Goal: Transaction & Acquisition: Purchase product/service

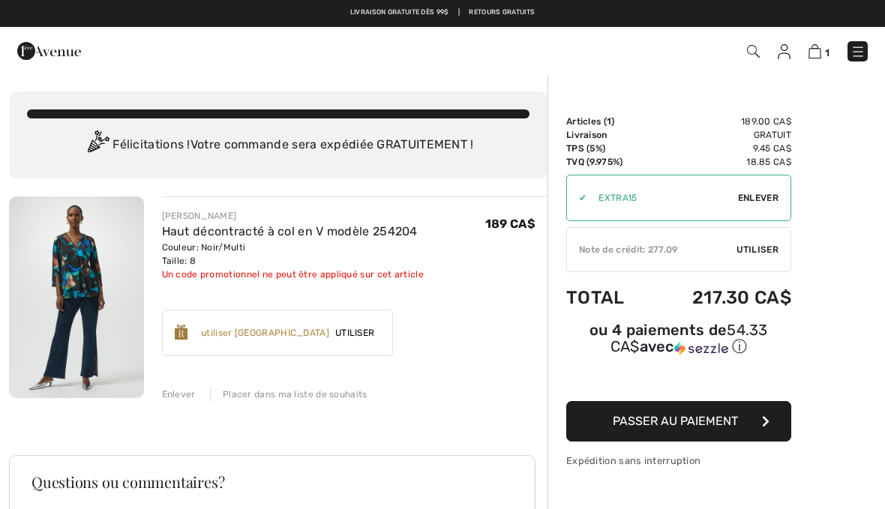
click at [763, 205] on div "✔ Utiliser Enlever" at bounding box center [678, 198] width 225 height 46
click at [773, 205] on div "✔ Utiliser Enlever" at bounding box center [678, 198] width 225 height 46
click at [750, 200] on span "Enlever" at bounding box center [758, 197] width 40 height 13
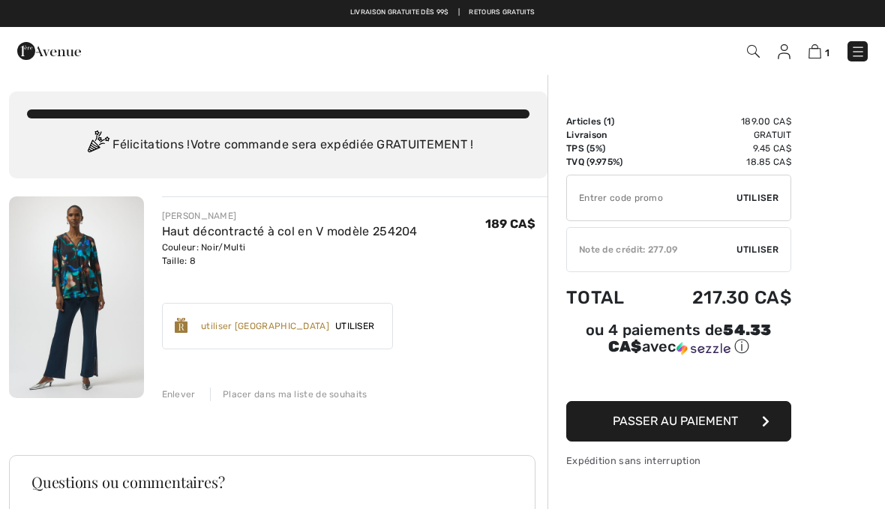
click at [754, 431] on button "Passer au paiement" at bounding box center [678, 421] width 225 height 40
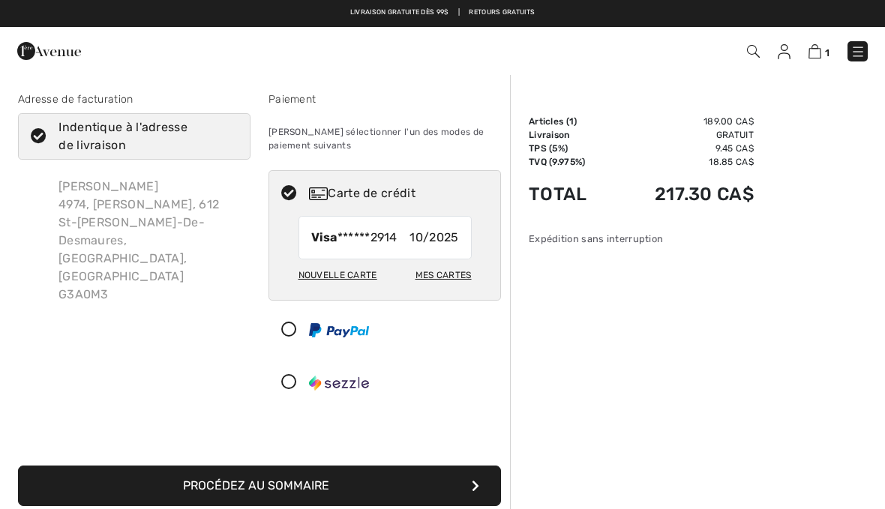
click at [818, 55] on img at bounding box center [814, 51] width 13 height 14
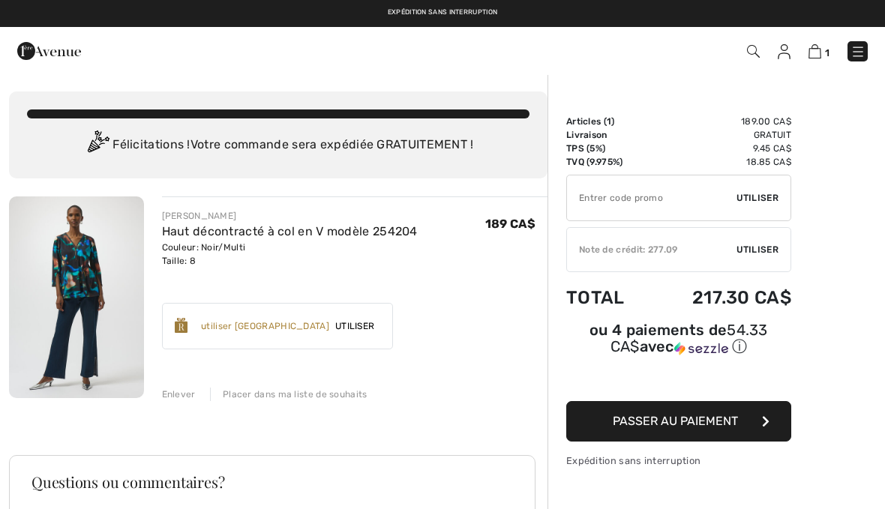
click at [772, 246] on span "Utiliser" at bounding box center [757, 249] width 42 height 13
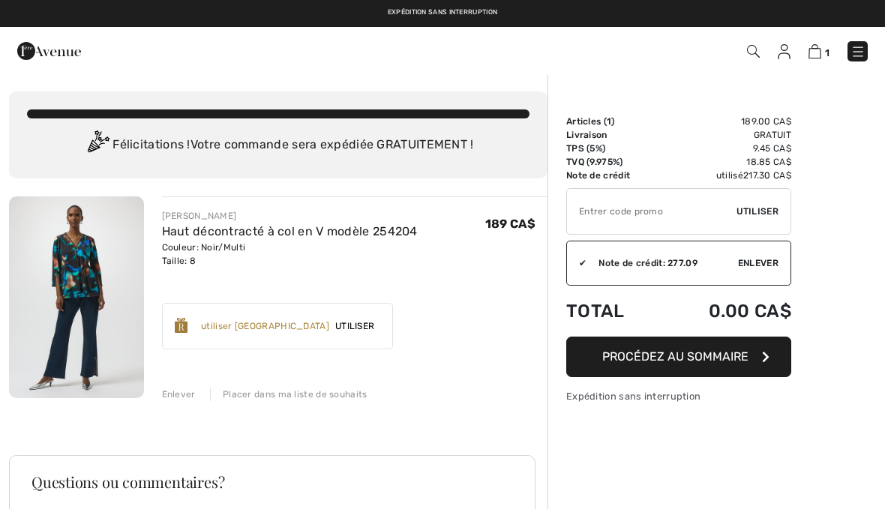
click at [737, 364] on button "Procédez au sommaire" at bounding box center [678, 357] width 225 height 40
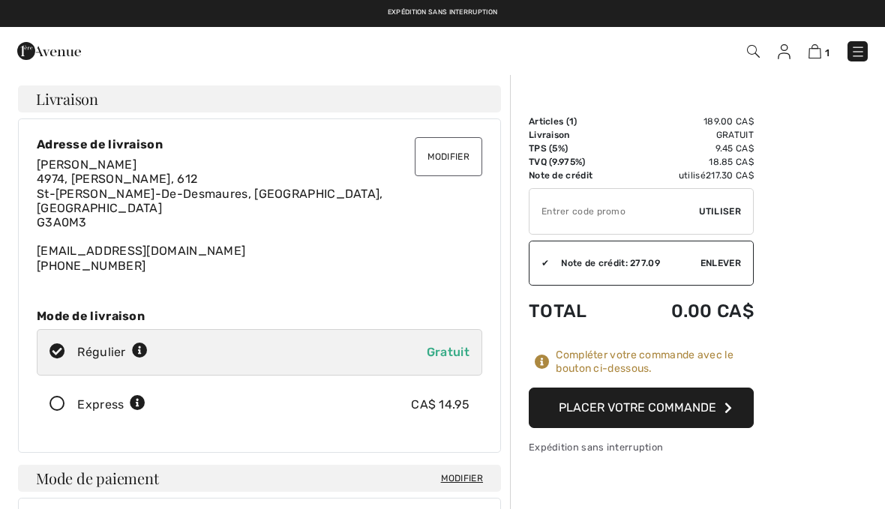
click at [714, 412] on button "Placer votre commande" at bounding box center [641, 408] width 225 height 40
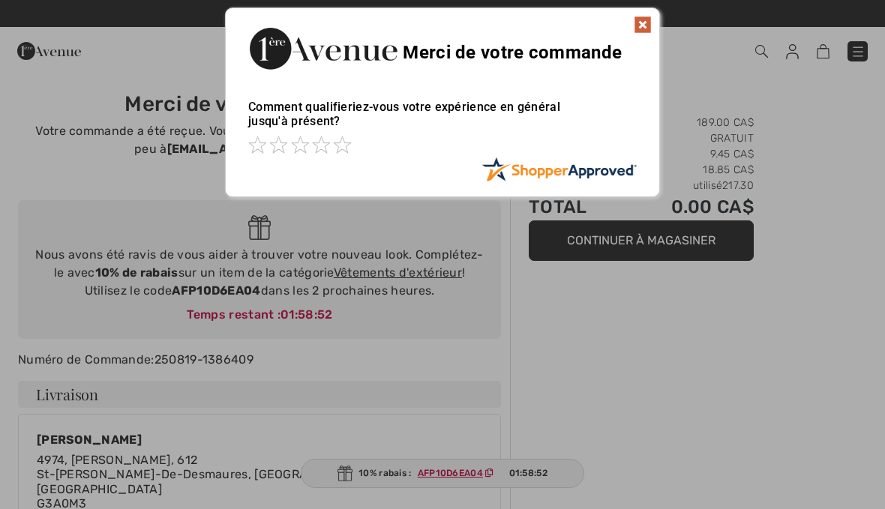
click at [649, 19] on img at bounding box center [643, 25] width 18 height 18
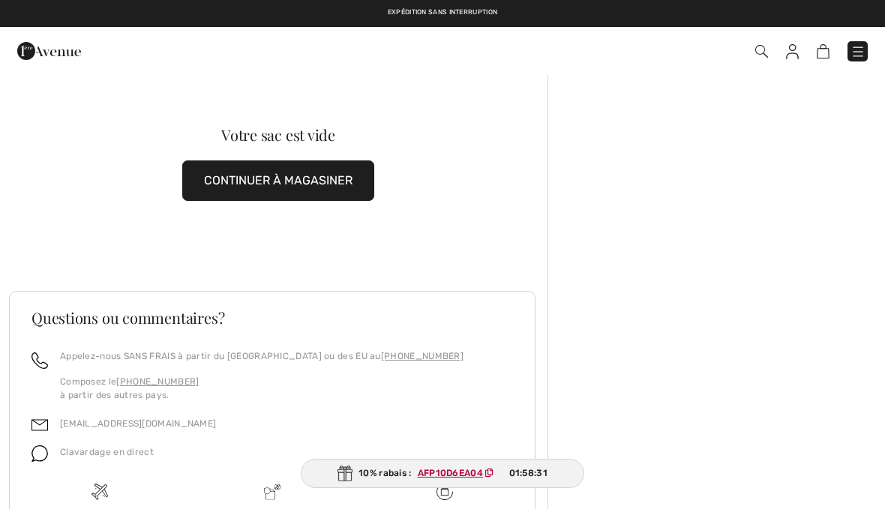
click at [857, 55] on img at bounding box center [857, 51] width 15 height 15
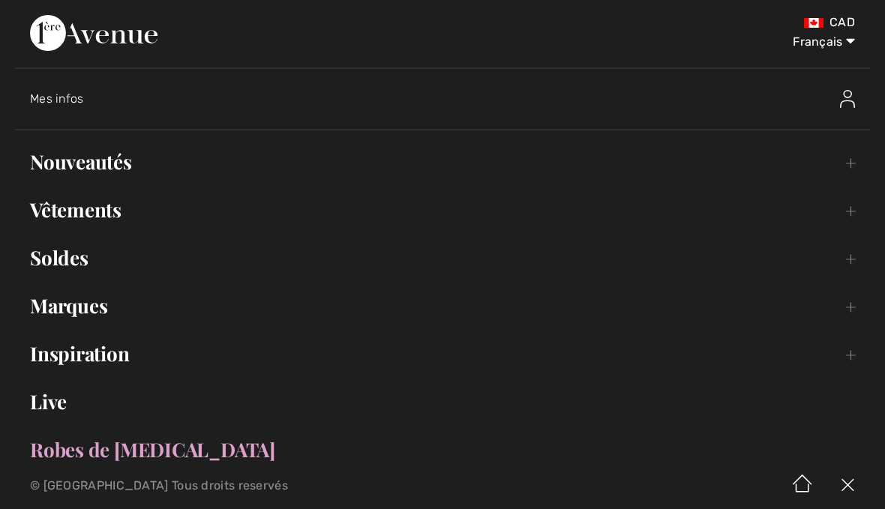
click at [109, 170] on link "Nouveautés Toggle submenu" at bounding box center [442, 161] width 855 height 33
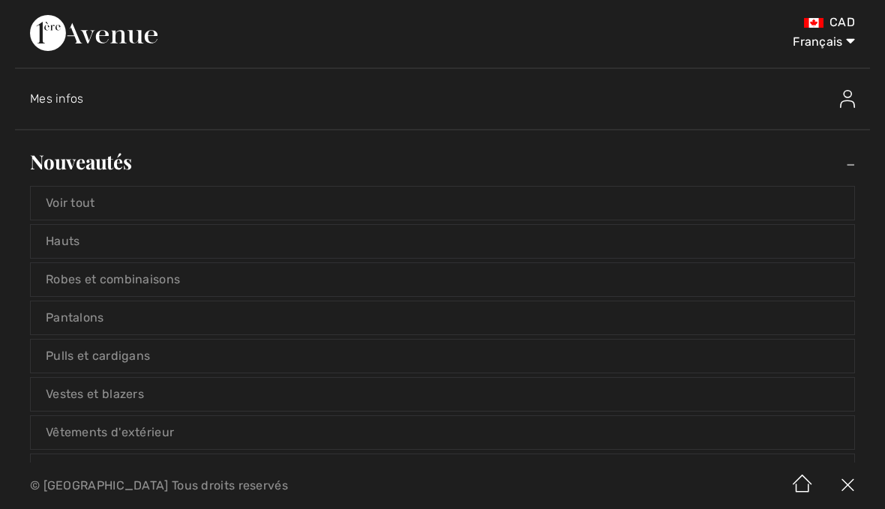
click at [88, 196] on link "Voir tout" at bounding box center [442, 203] width 823 height 33
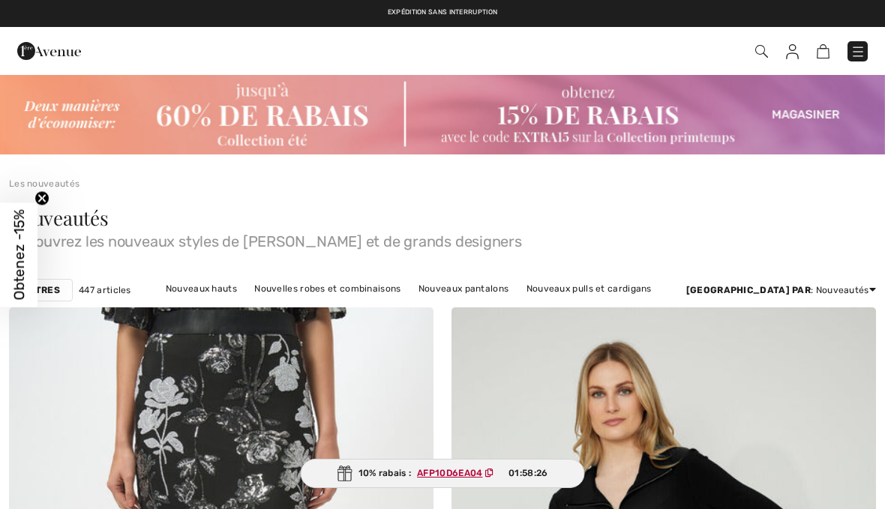
checkbox input "true"
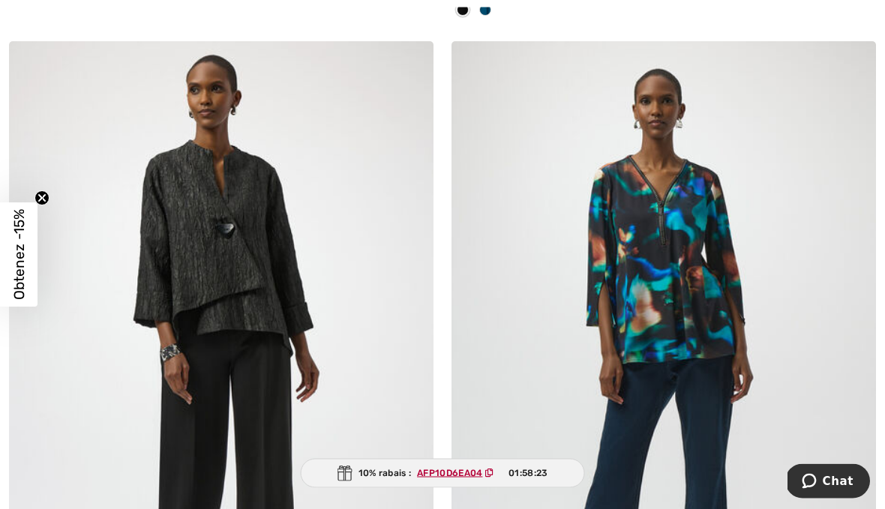
scroll to position [987, 0]
click at [678, 287] on img at bounding box center [663, 359] width 424 height 637
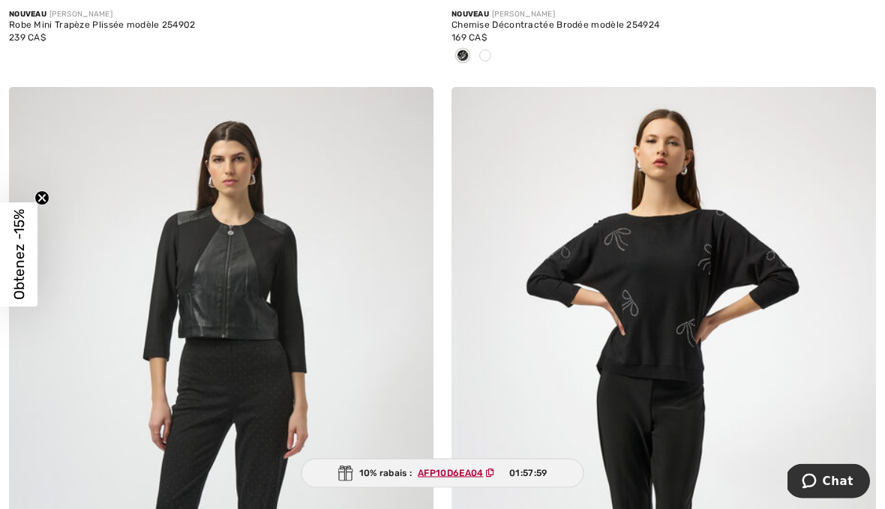
scroll to position [2358, 0]
click at [656, 274] on img at bounding box center [663, 404] width 424 height 637
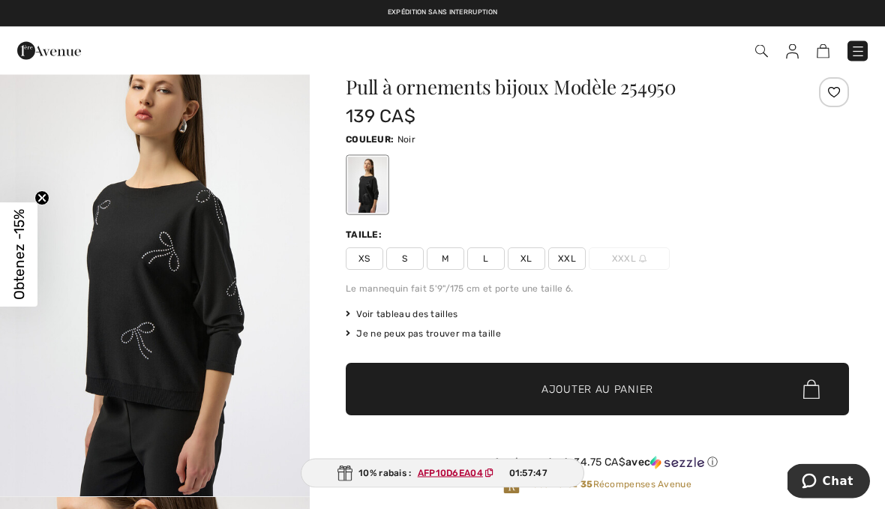
scroll to position [41, 0]
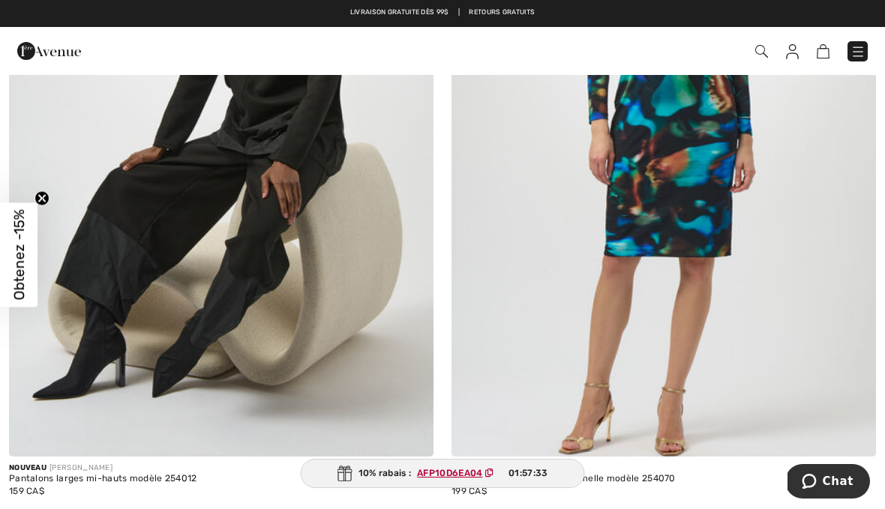
scroll to position [4015, 0]
click at [838, 356] on img at bounding box center [663, 139] width 424 height 637
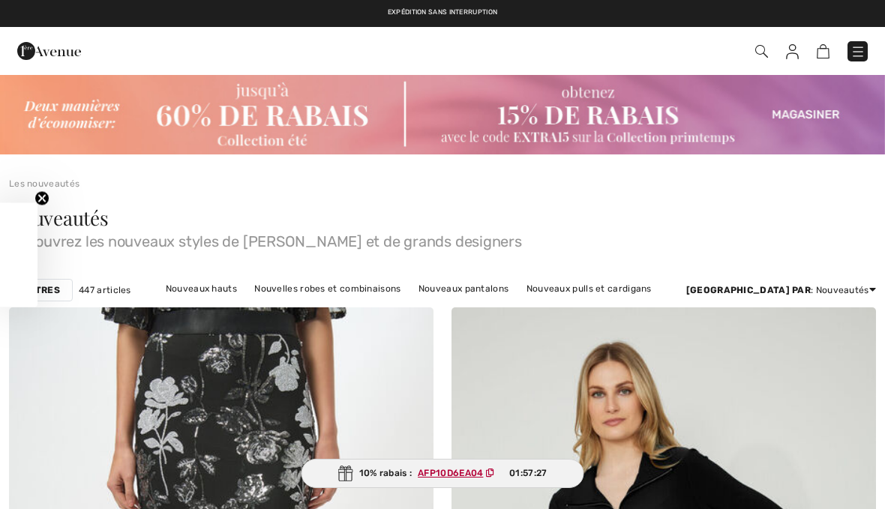
checkbox input "true"
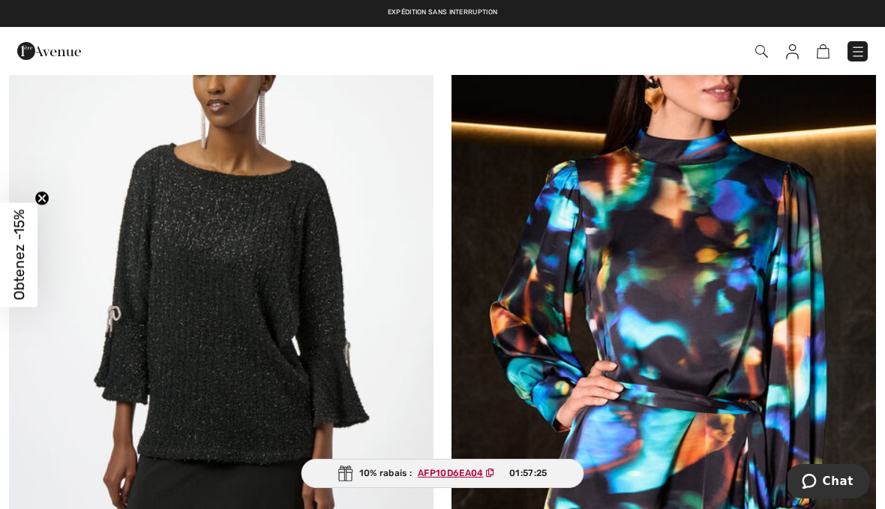
scroll to position [4691, 0]
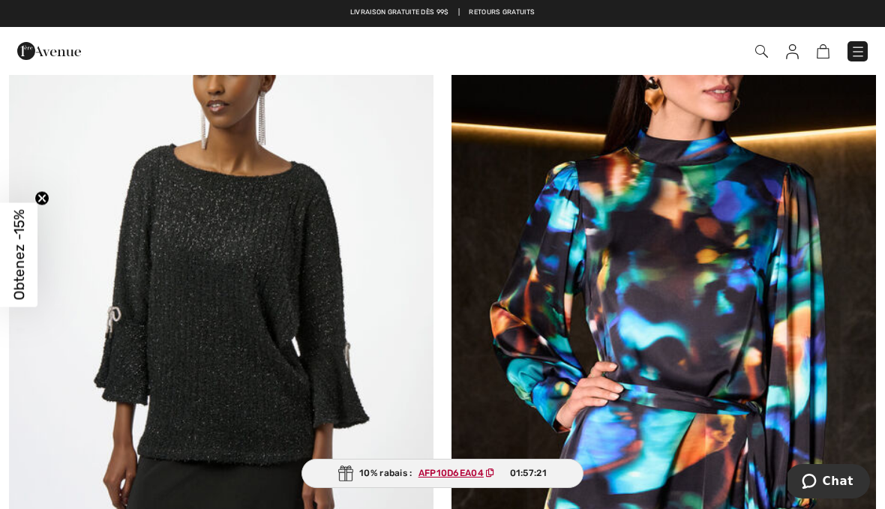
click at [256, 276] on img at bounding box center [221, 297] width 424 height 637
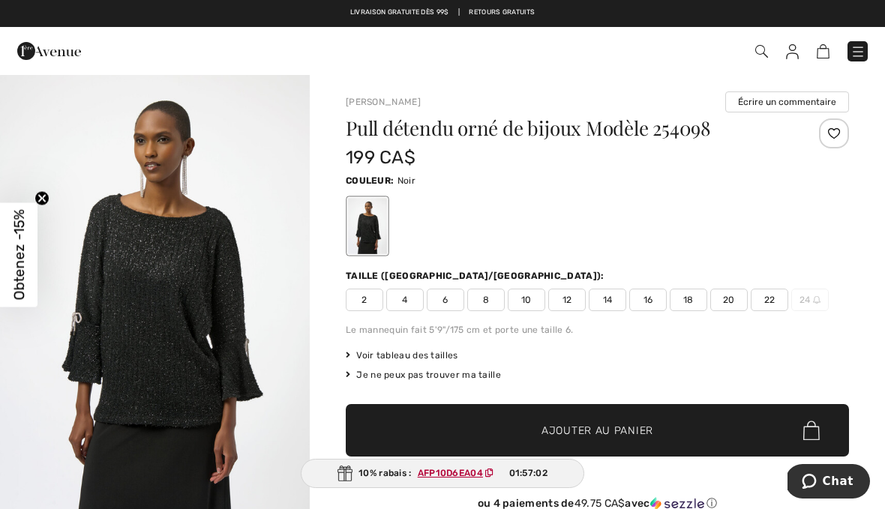
click at [443, 74] on div "Commander" at bounding box center [442, 51] width 885 height 48
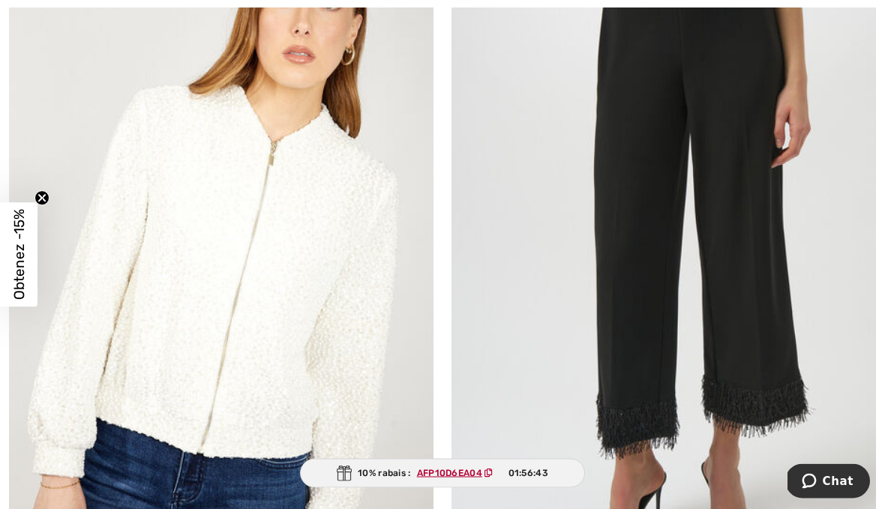
scroll to position [7594, 0]
click at [838, 366] on img at bounding box center [663, 251] width 424 height 637
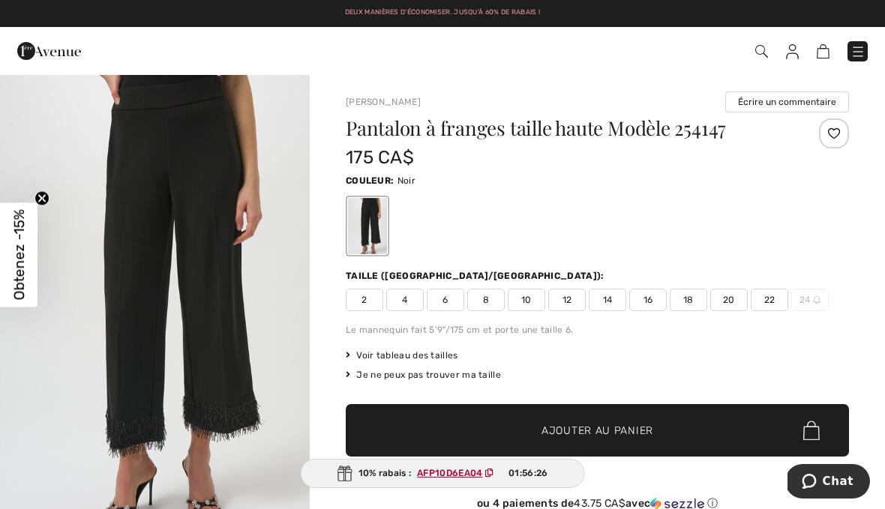
scroll to position [1, 0]
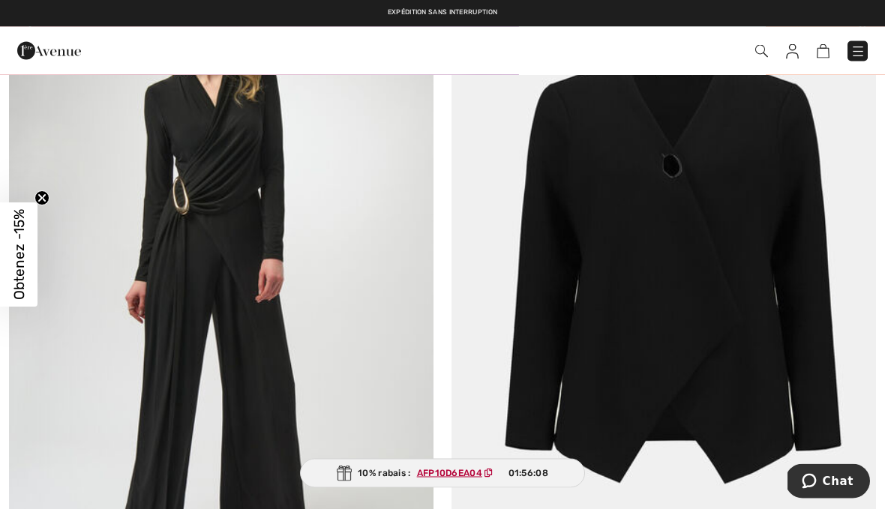
scroll to position [10571, 0]
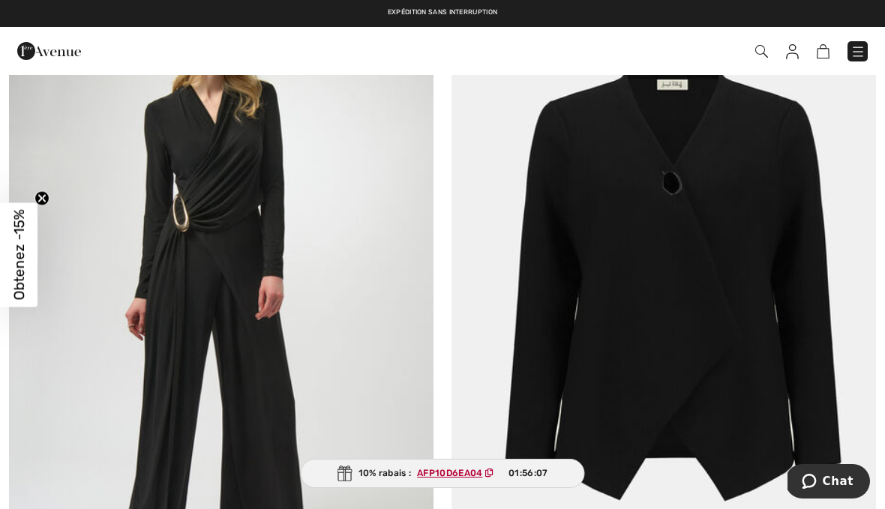
click at [757, 288] on img at bounding box center [663, 300] width 424 height 637
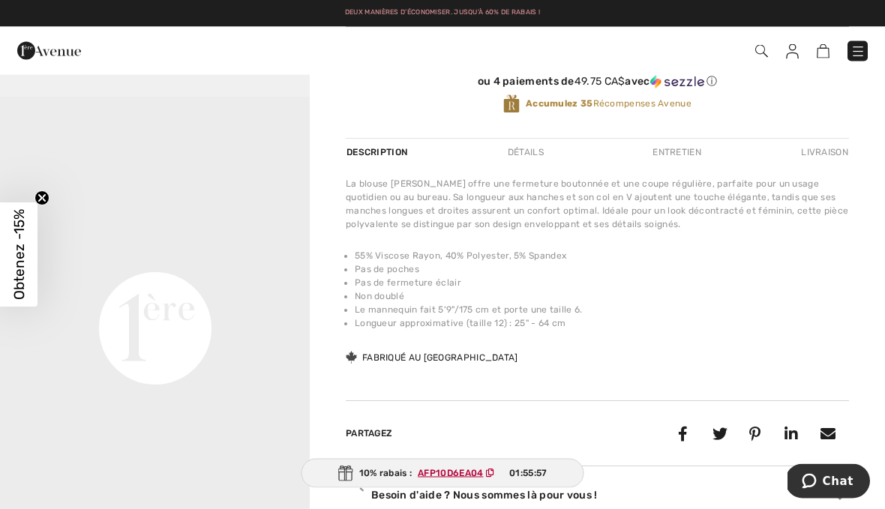
scroll to position [442, 0]
click at [790, 373] on div "Joseph Ribkoff Écrire un commentaire Décontracté col v manches longues Modèle 2…" at bounding box center [597, 88] width 503 height 876
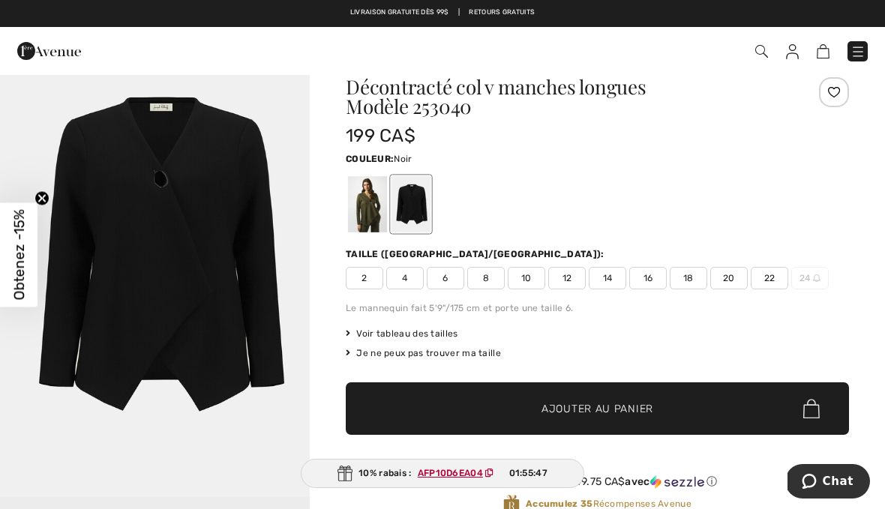
scroll to position [42, 0]
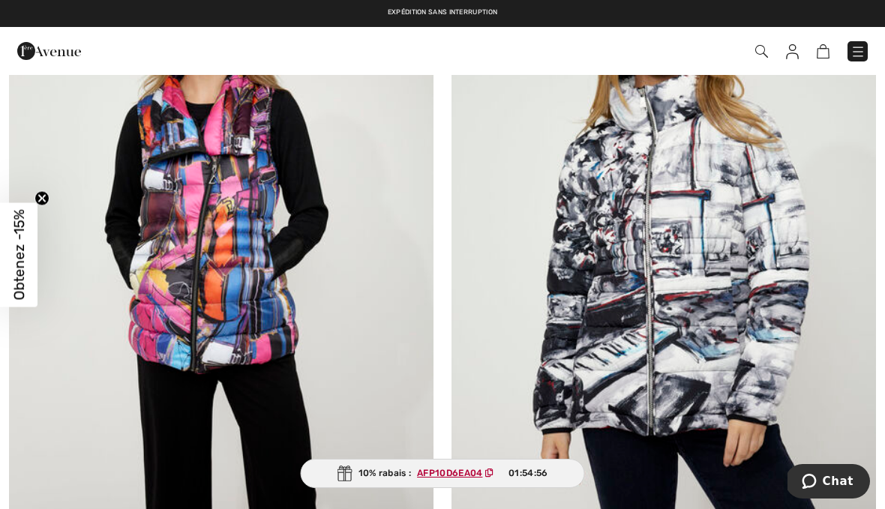
scroll to position [11306, 0]
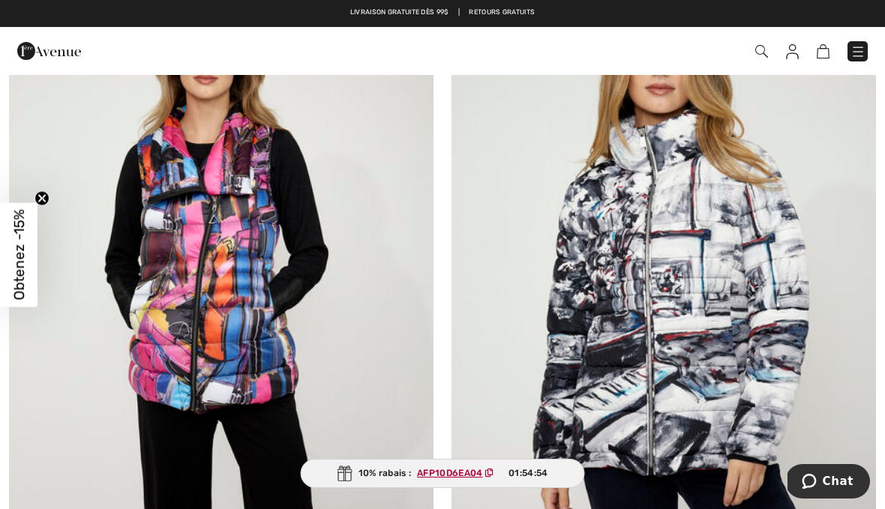
click at [736, 307] on img at bounding box center [663, 286] width 424 height 637
click at [721, 344] on img at bounding box center [663, 286] width 424 height 637
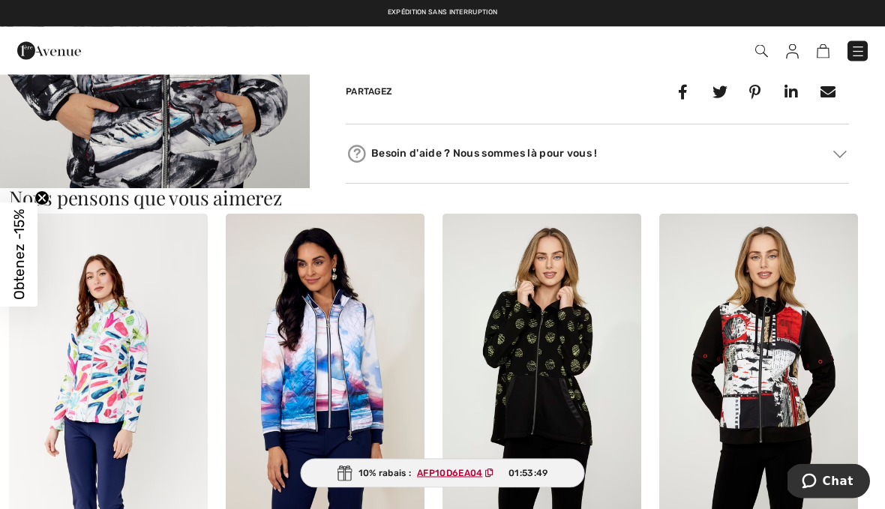
scroll to position [904, 0]
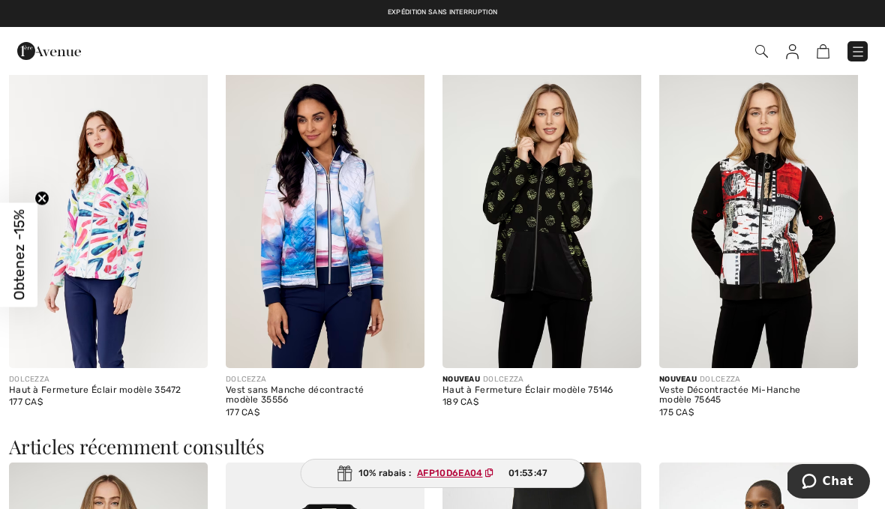
click at [803, 397] on div "Veste Décontractée Mi-Hanche modèle 75645" at bounding box center [758, 395] width 199 height 21
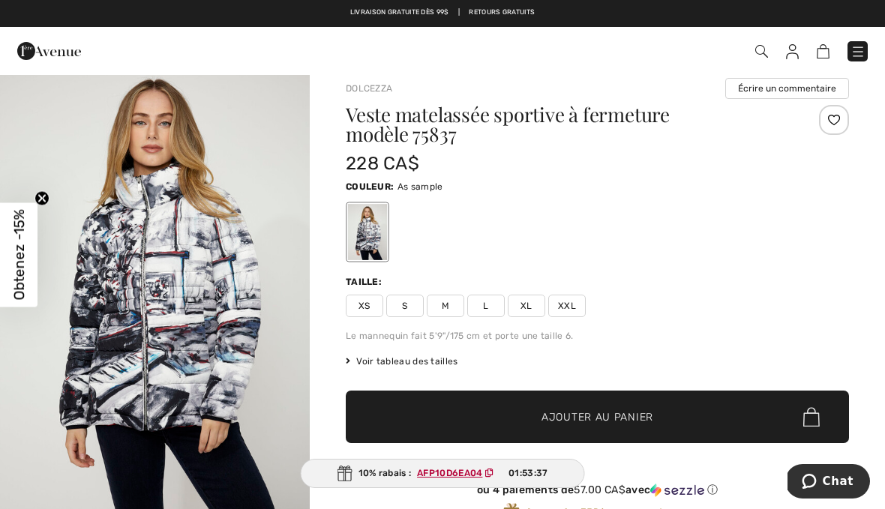
scroll to position [0, 0]
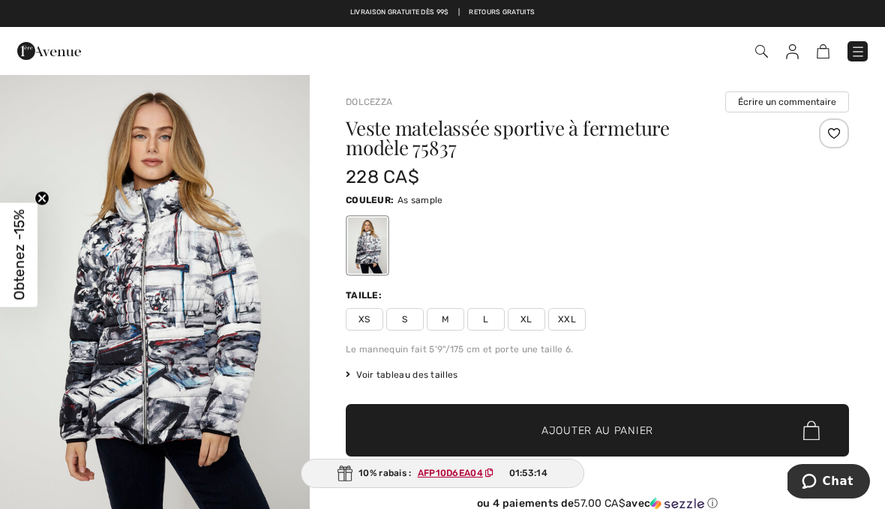
click at [863, 52] on img at bounding box center [857, 51] width 15 height 15
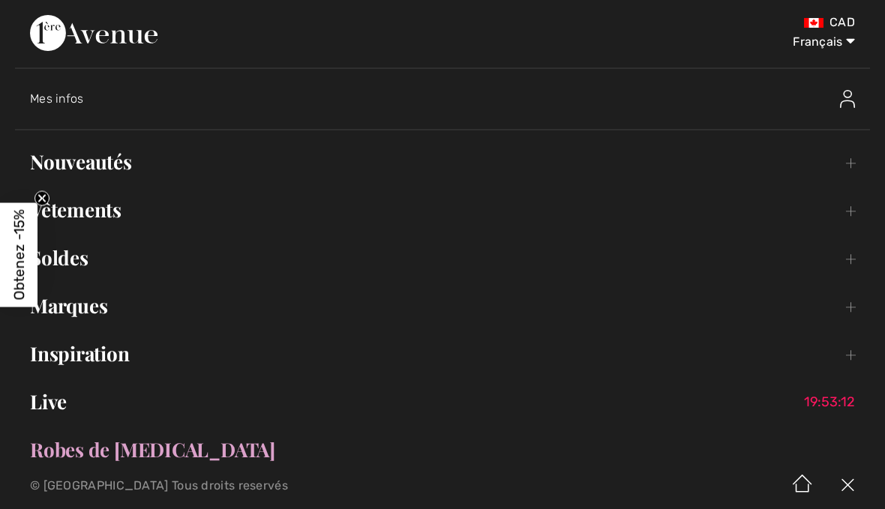
click at [115, 217] on link "Vêtements Toggle submenu" at bounding box center [442, 209] width 855 height 33
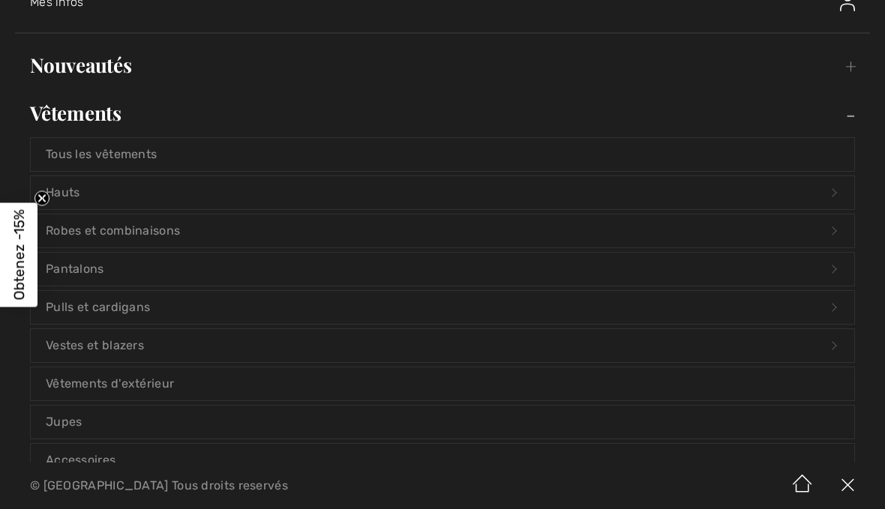
scroll to position [106, 0]
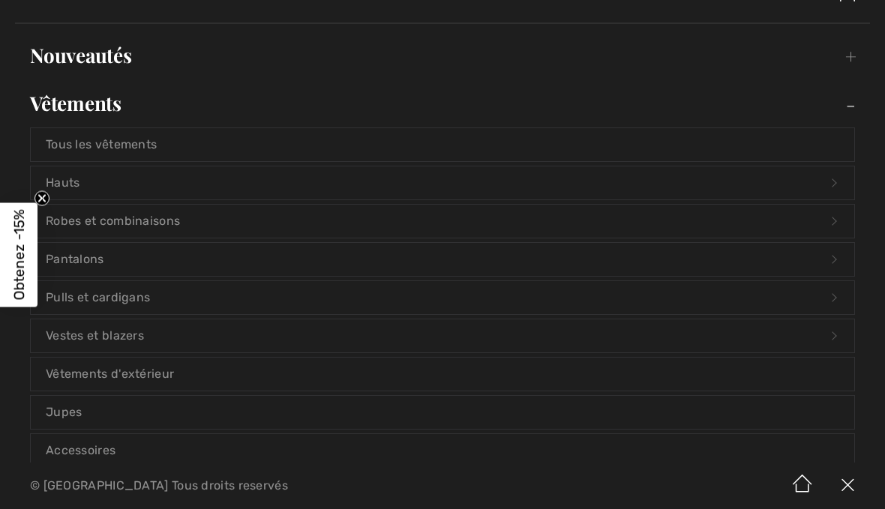
click at [156, 373] on link "Vêtements d'extérieur" at bounding box center [442, 374] width 823 height 33
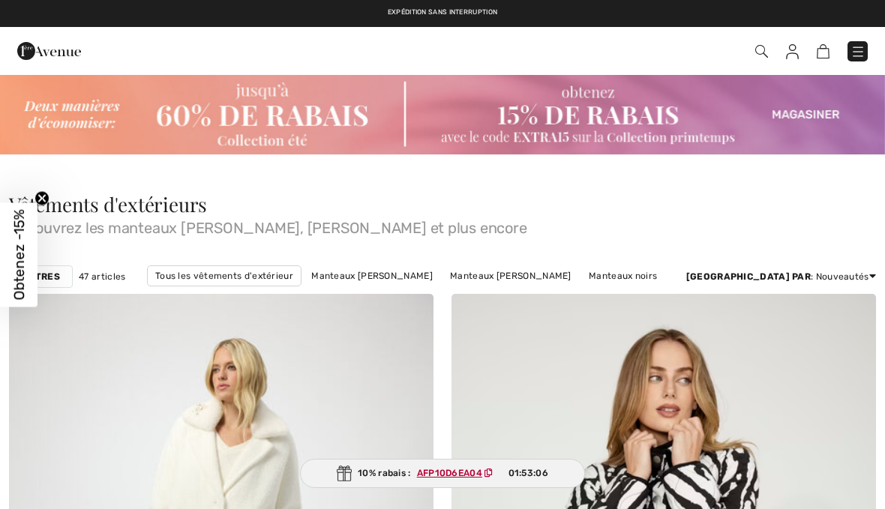
checkbox input "true"
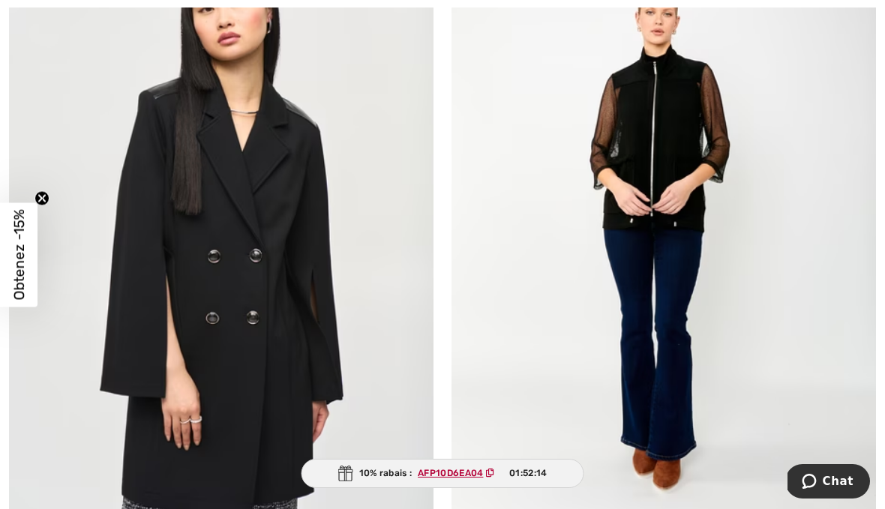
scroll to position [12739, 0]
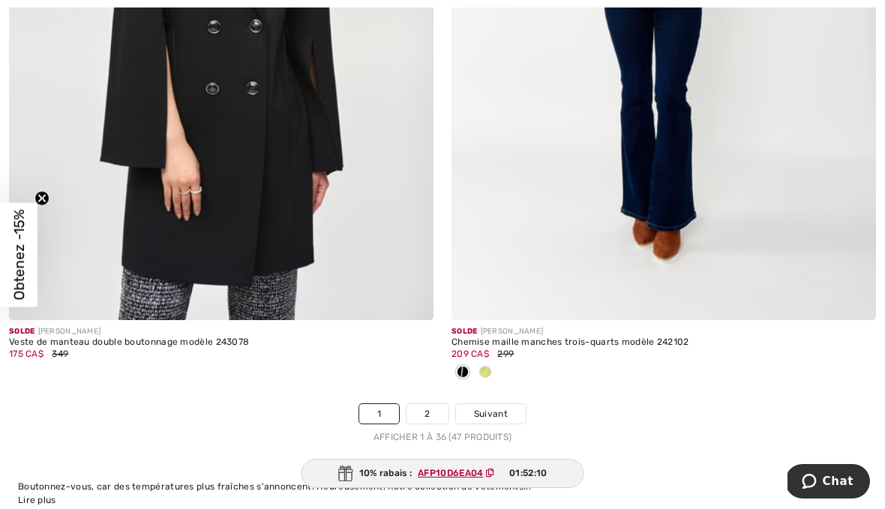
click at [433, 410] on link "2" at bounding box center [426, 413] width 41 height 19
click at [438, 404] on link "2" at bounding box center [426, 413] width 41 height 19
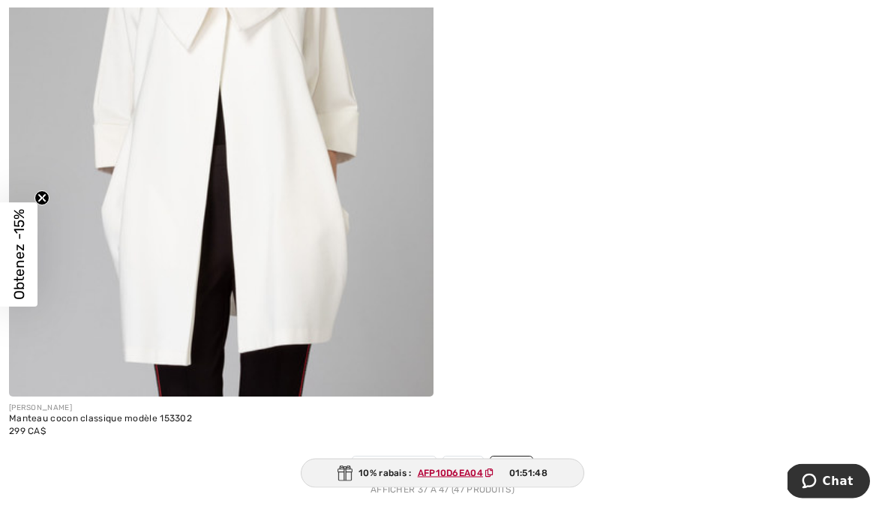
scroll to position [4032, 0]
